Goal: Download file/media

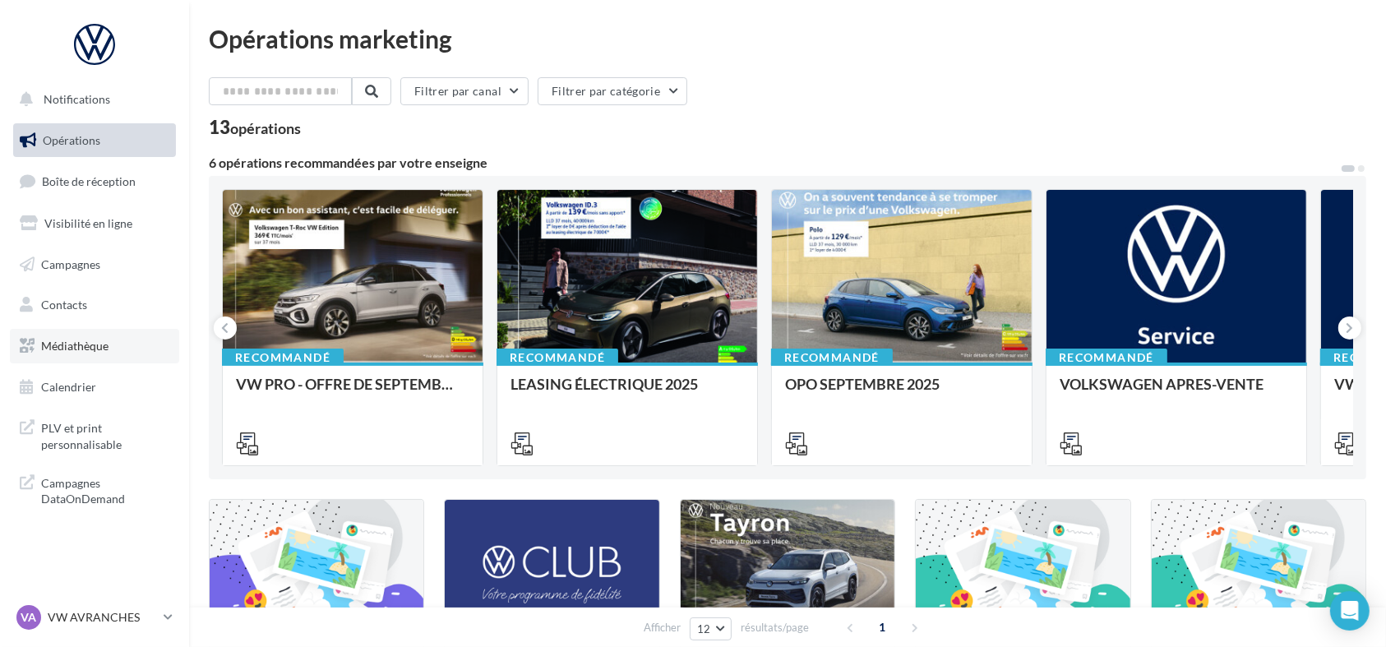
click at [116, 349] on link "Médiathèque" at bounding box center [94, 346] width 169 height 35
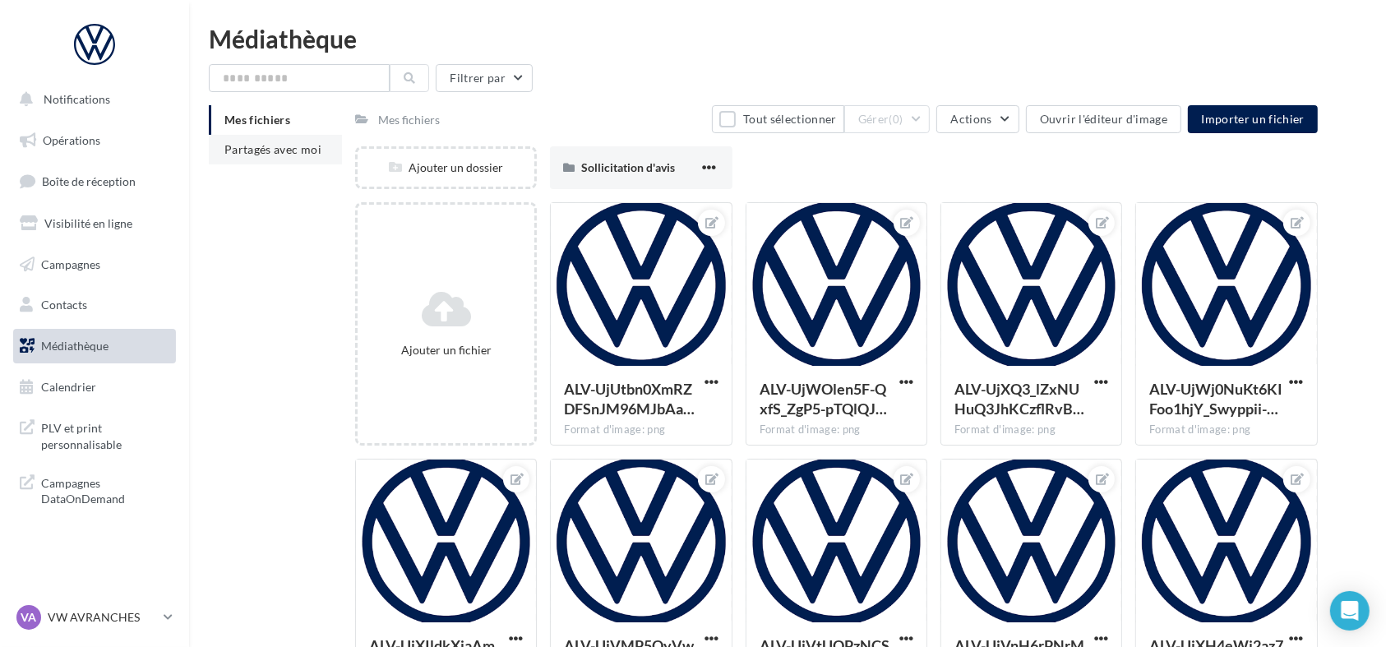
click at [304, 155] on span "Partagés avec moi" at bounding box center [272, 149] width 97 height 14
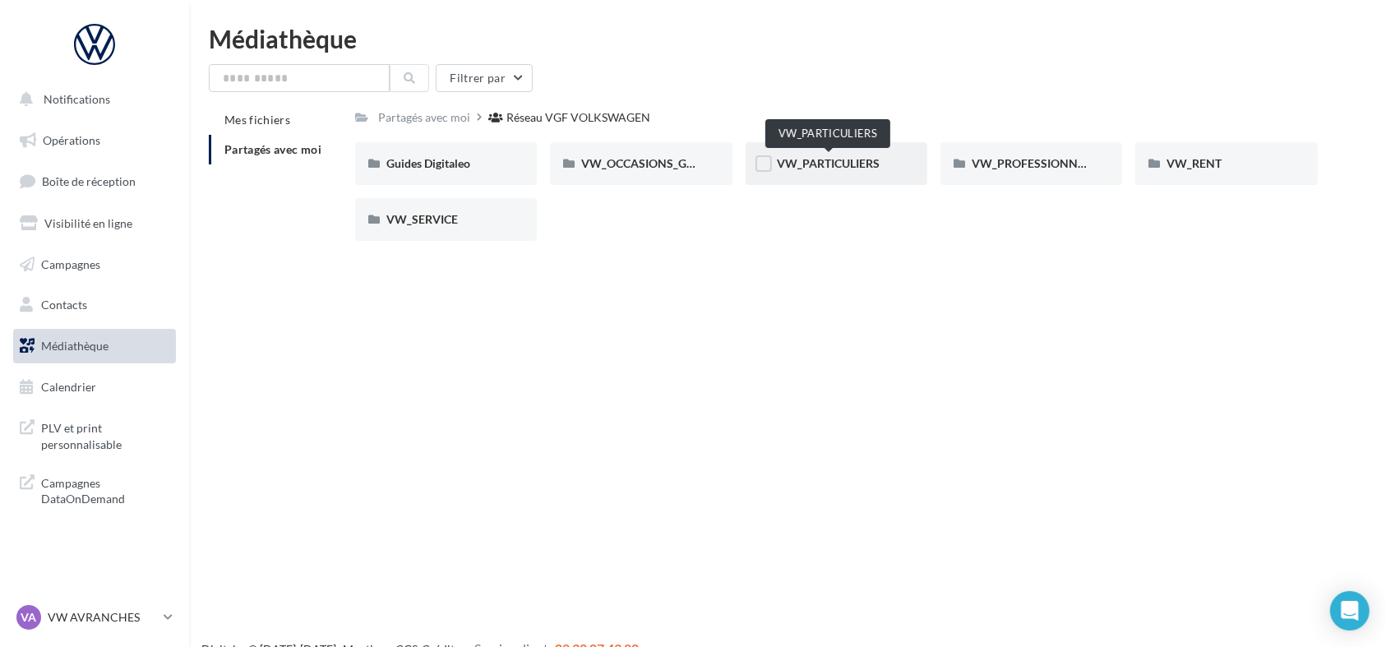
click at [816, 171] on div "VW_PARTICULIERS" at bounding box center [836, 163] width 119 height 16
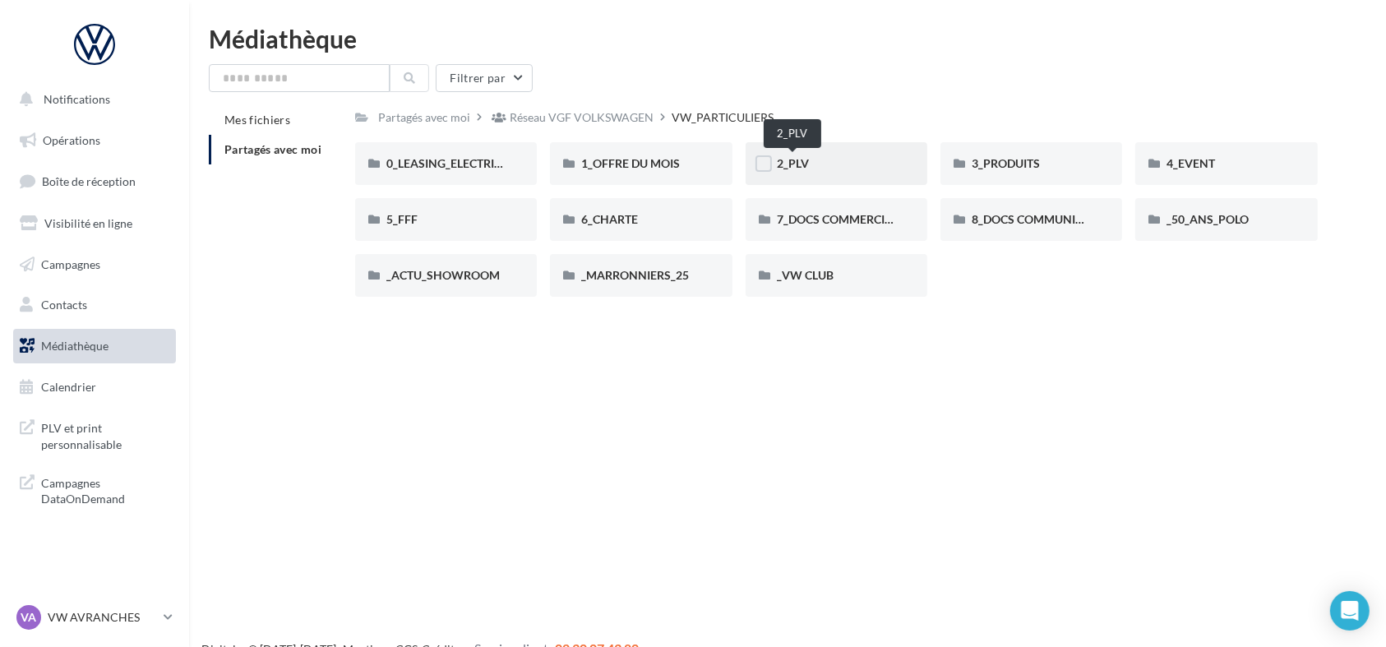
click at [802, 161] on span "2_PLV" at bounding box center [793, 163] width 32 height 14
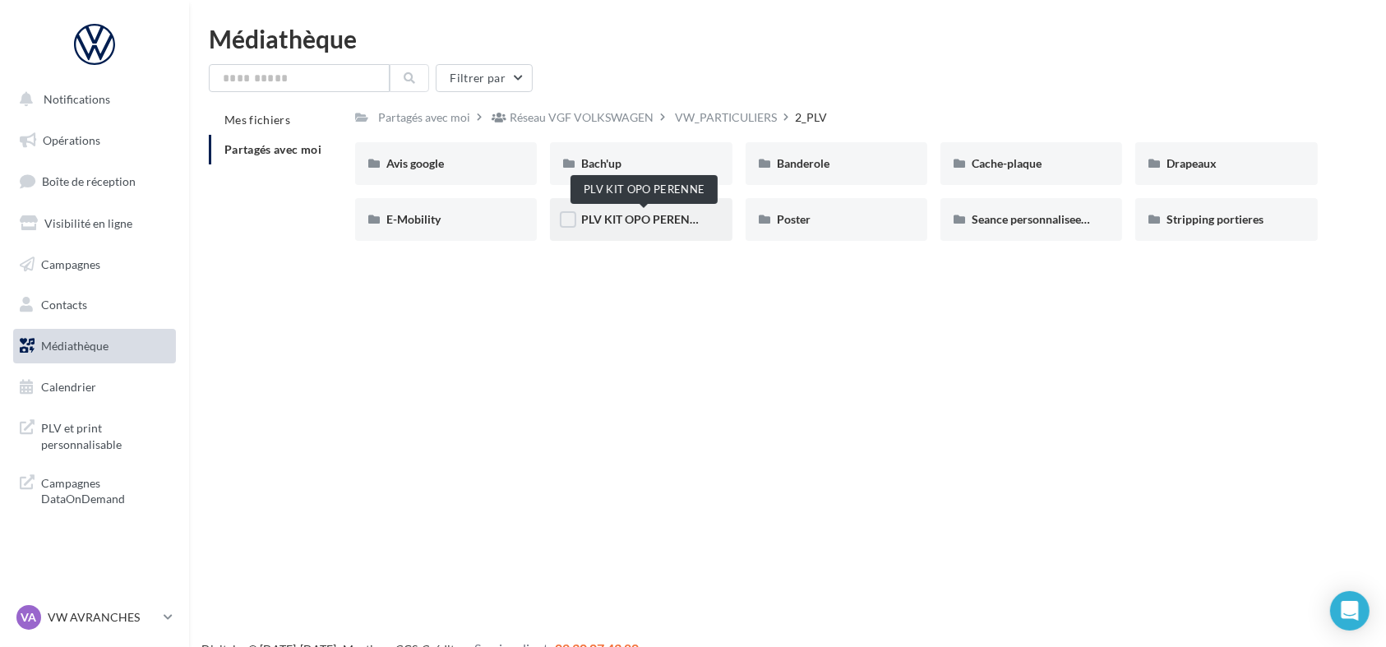
click at [633, 225] on span "PLV KIT OPO PERENNE" at bounding box center [643, 219] width 124 height 14
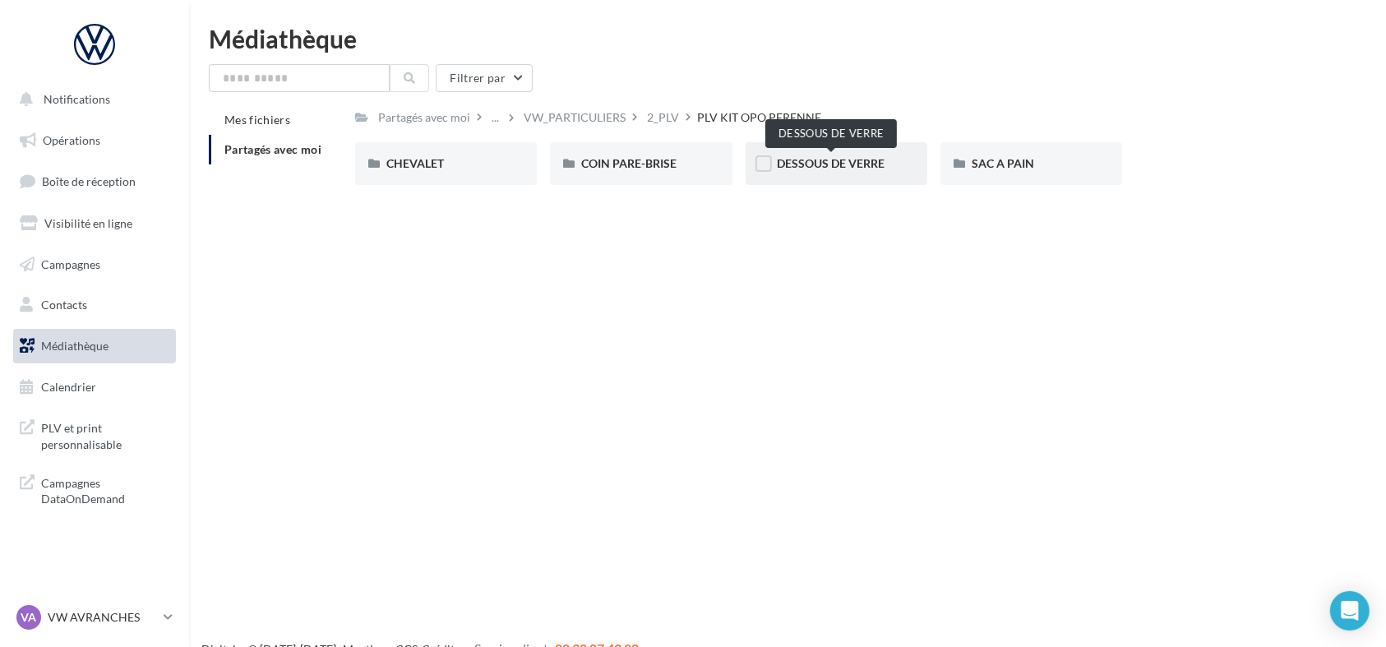
click at [857, 167] on span "DESSOUS DE VERRE" at bounding box center [831, 163] width 108 height 14
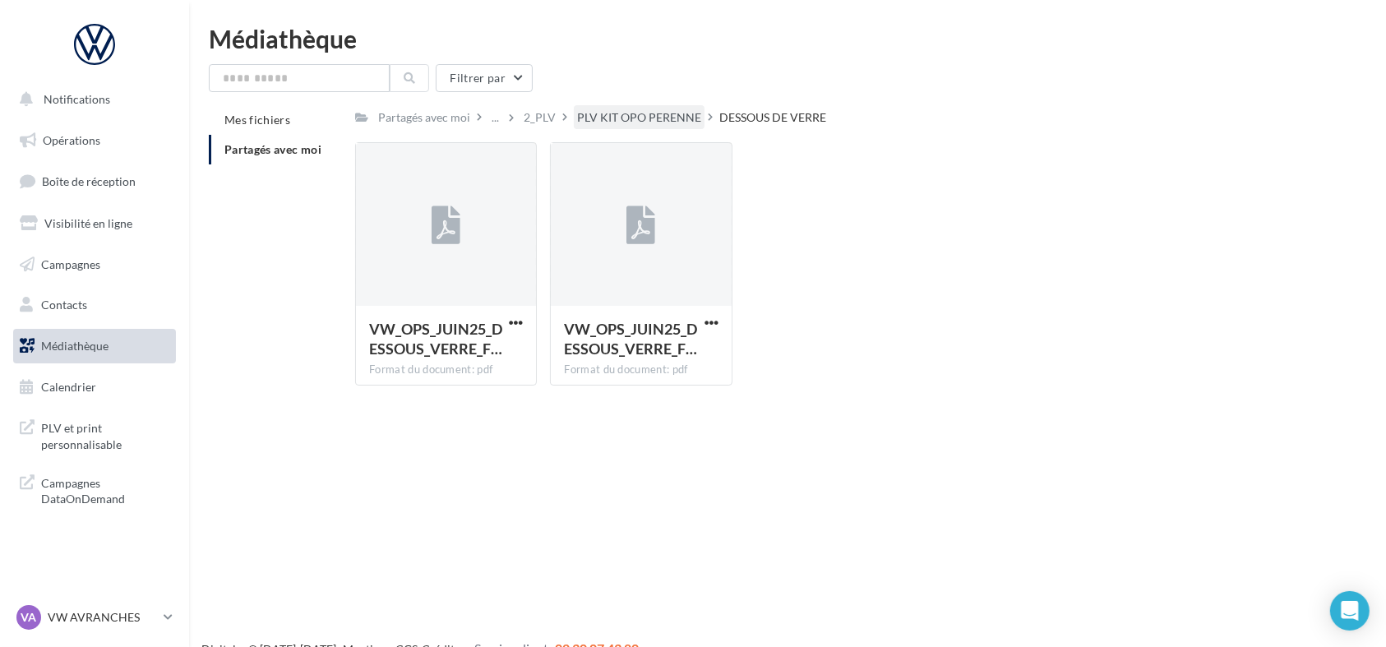
click at [608, 116] on div "PLV KIT OPO PERENNE" at bounding box center [639, 117] width 124 height 16
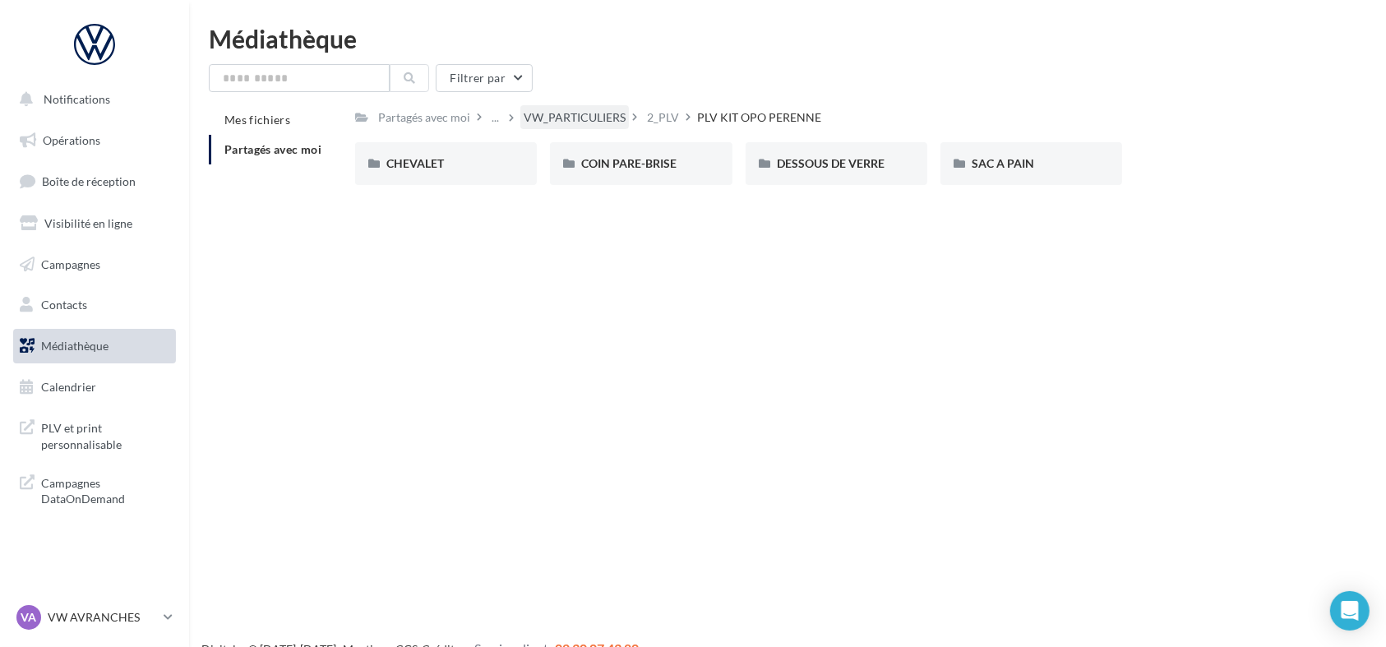
click at [537, 115] on div "VW_PARTICULIERS" at bounding box center [575, 117] width 102 height 16
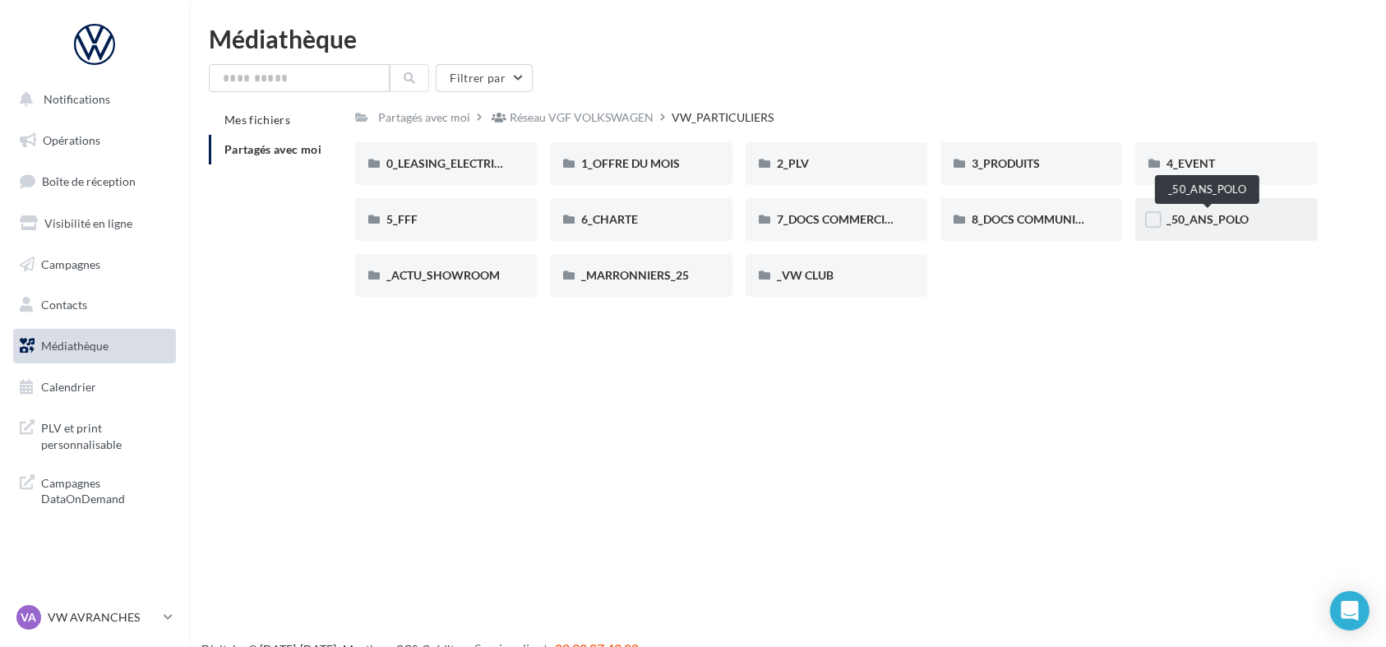
click at [1204, 225] on span "_50_ANS_POLO" at bounding box center [1208, 219] width 82 height 14
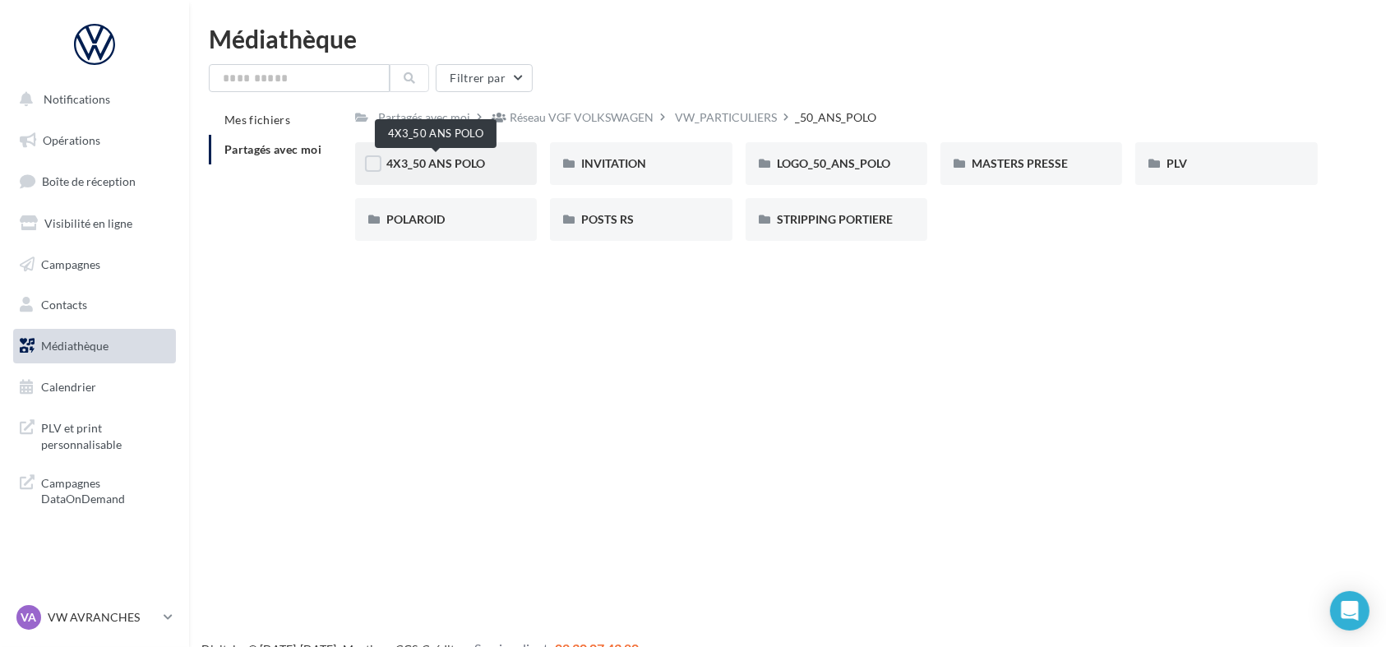
click at [453, 164] on span "4X3_50 ANS POLO" at bounding box center [435, 163] width 99 height 14
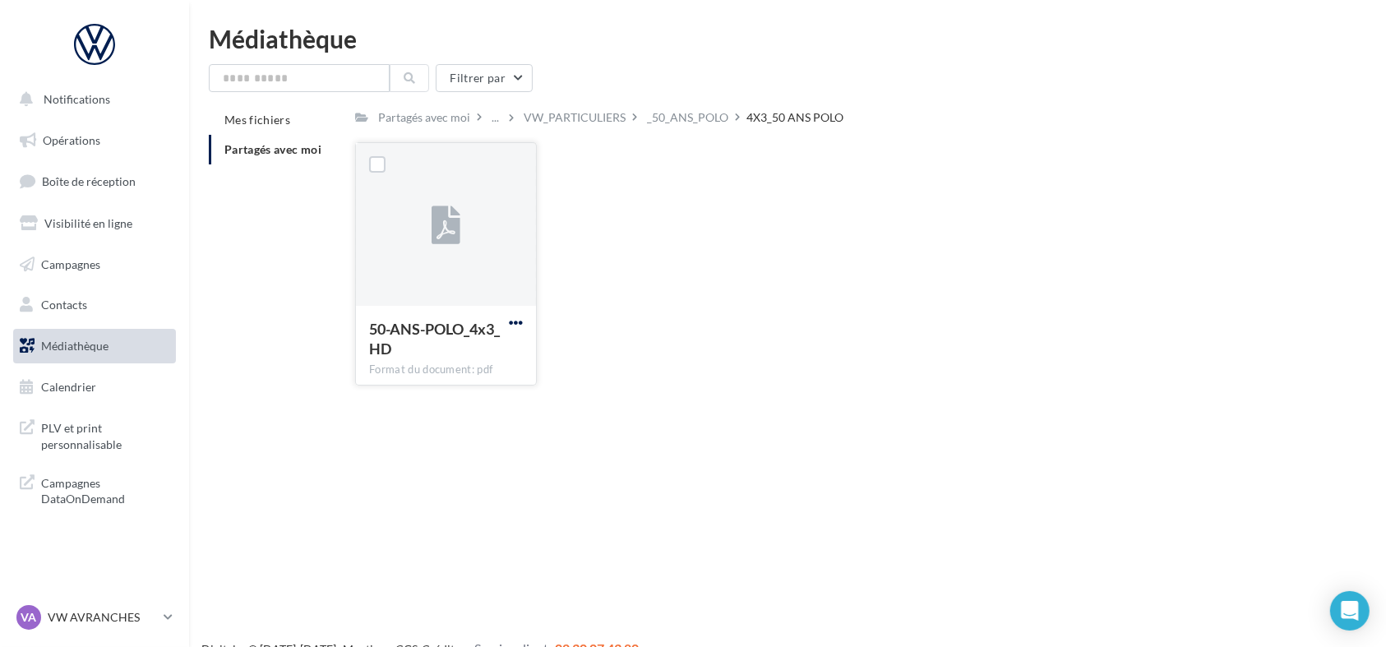
click at [517, 324] on span "button" at bounding box center [516, 323] width 14 height 14
click at [512, 363] on button "Télécharger" at bounding box center [444, 355] width 164 height 43
click at [678, 120] on div "_50_ANS_POLO" at bounding box center [687, 117] width 81 height 16
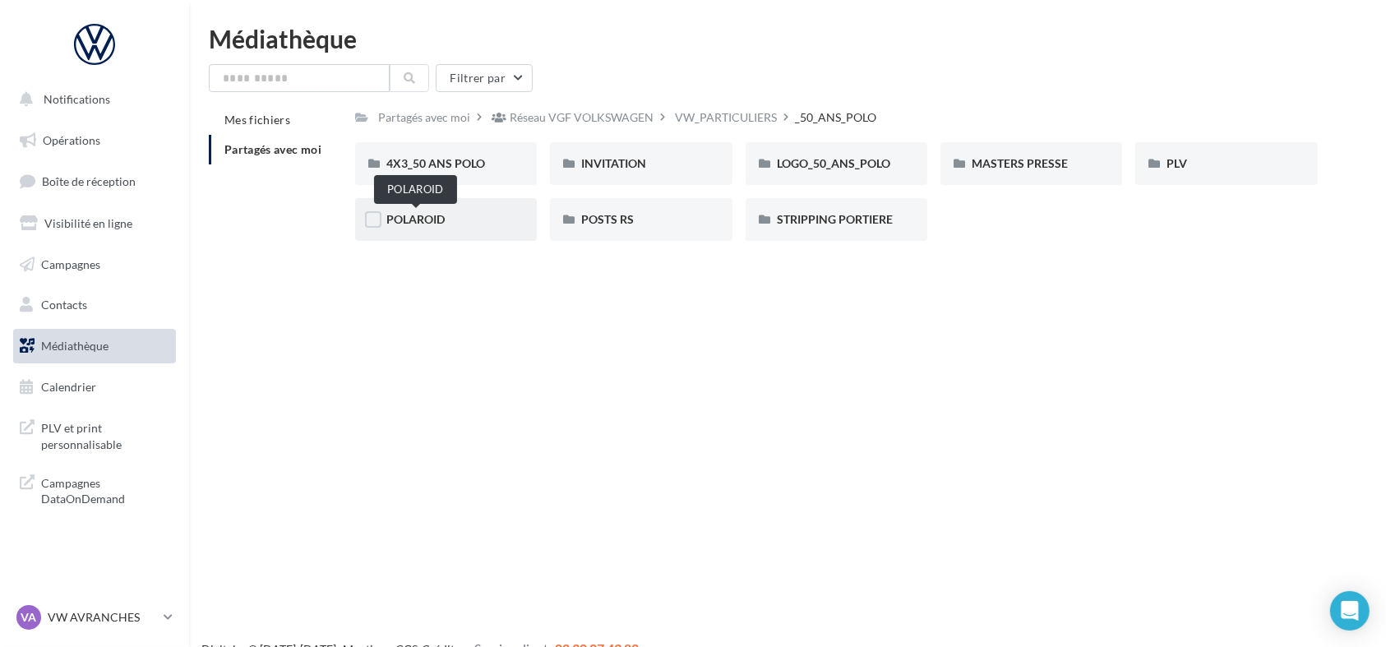
click at [421, 217] on span "POLAROID" at bounding box center [415, 219] width 58 height 14
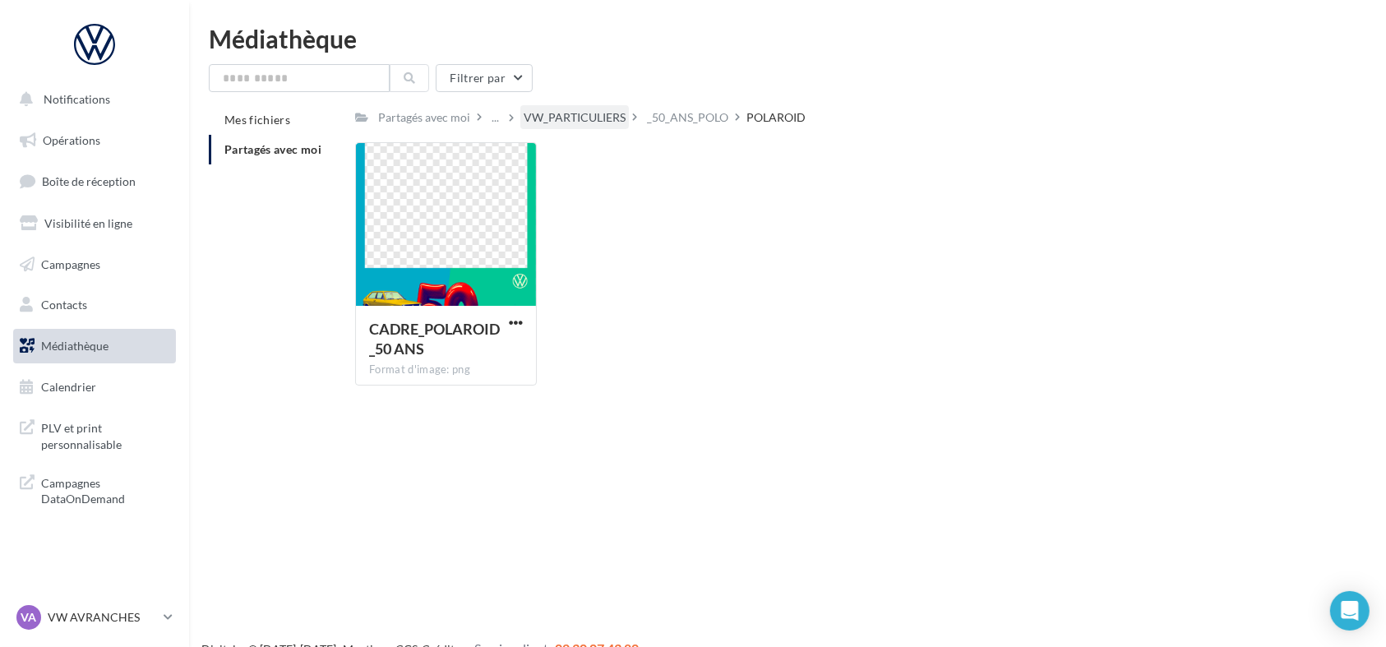
click at [572, 118] on div "VW_PARTICULIERS" at bounding box center [575, 117] width 102 height 16
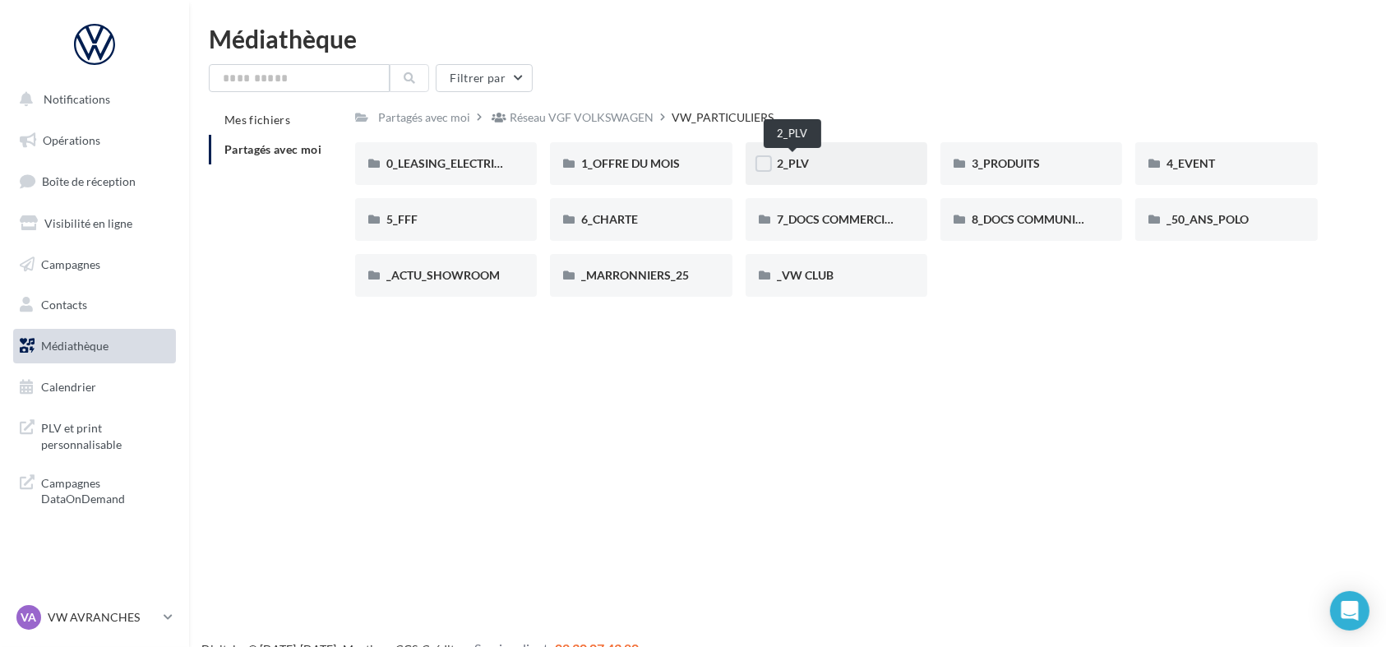
click at [805, 169] on span "2_PLV" at bounding box center [793, 163] width 32 height 14
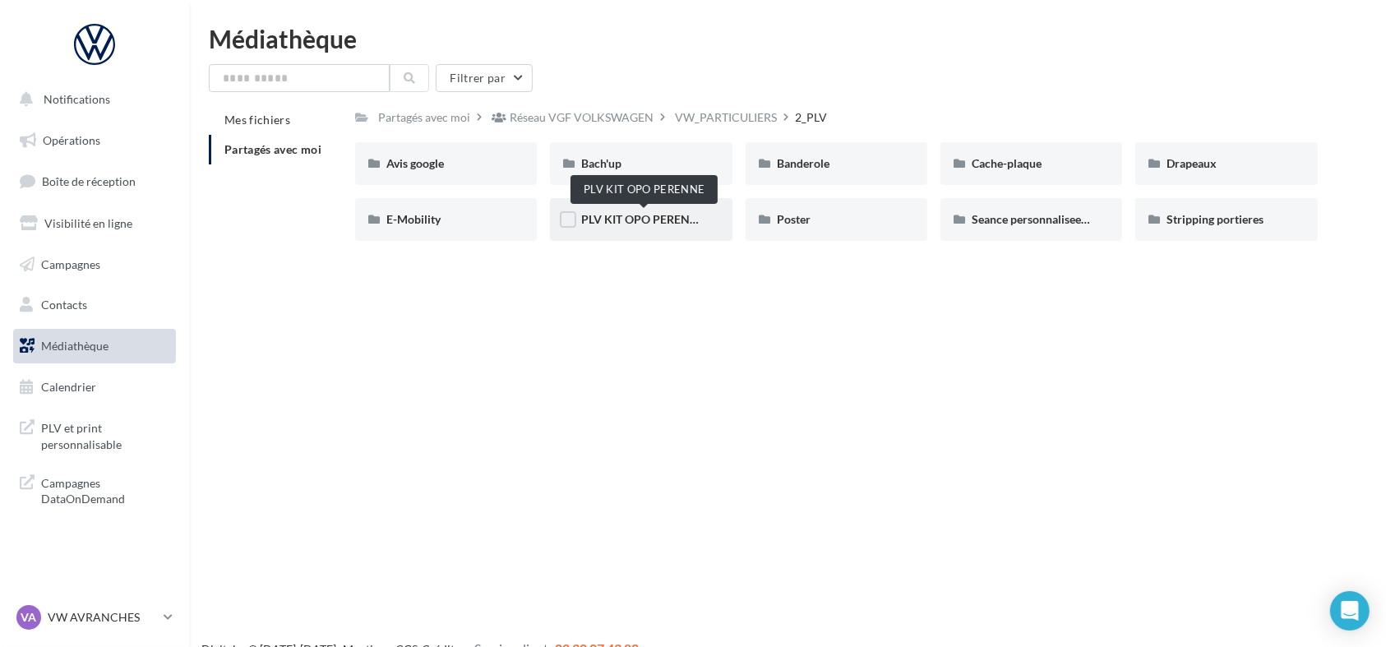
click at [642, 218] on span "PLV KIT OPO PERENNE" at bounding box center [643, 219] width 124 height 14
